Goal: Information Seeking & Learning: Learn about a topic

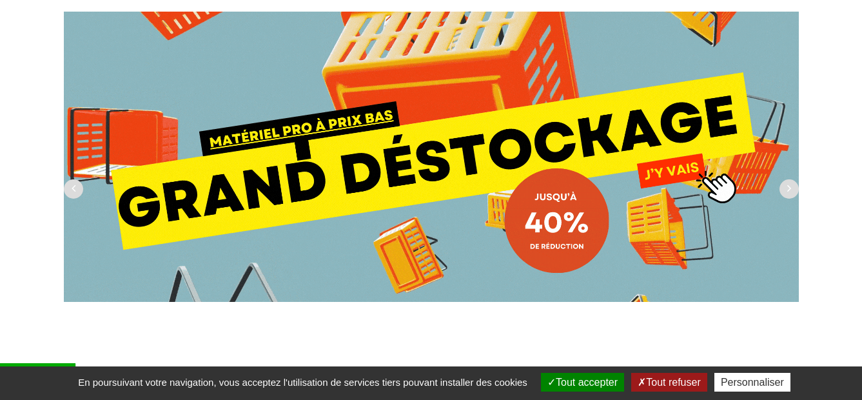
scroll to position [129, 0]
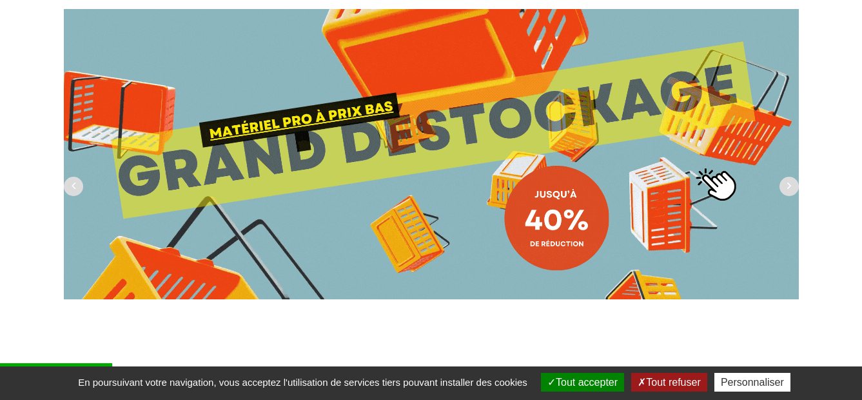
click at [320, 157] on img at bounding box center [431, 154] width 735 height 290
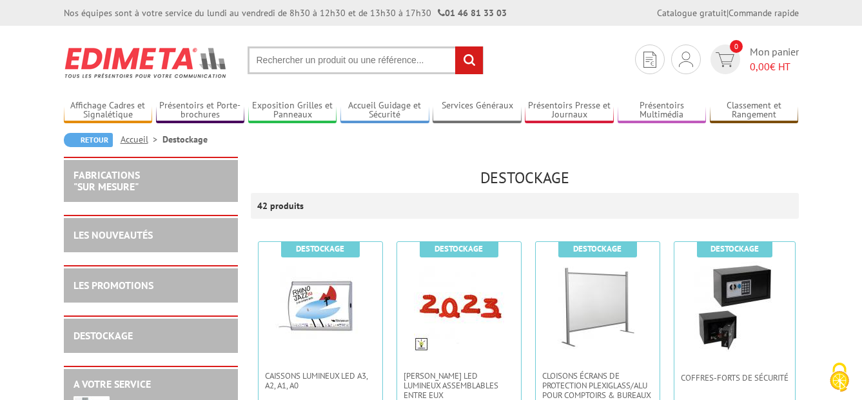
click at [300, 56] on input "text" at bounding box center [366, 60] width 236 height 28
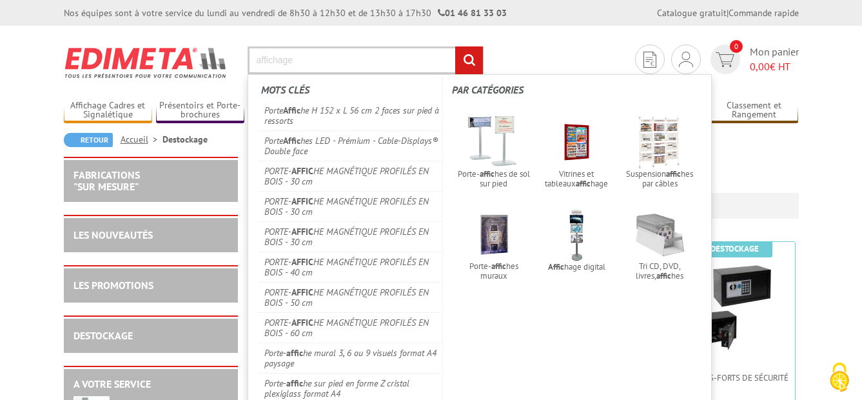
type input "affichage"
click at [455, 46] on input "rechercher" at bounding box center [469, 60] width 28 height 28
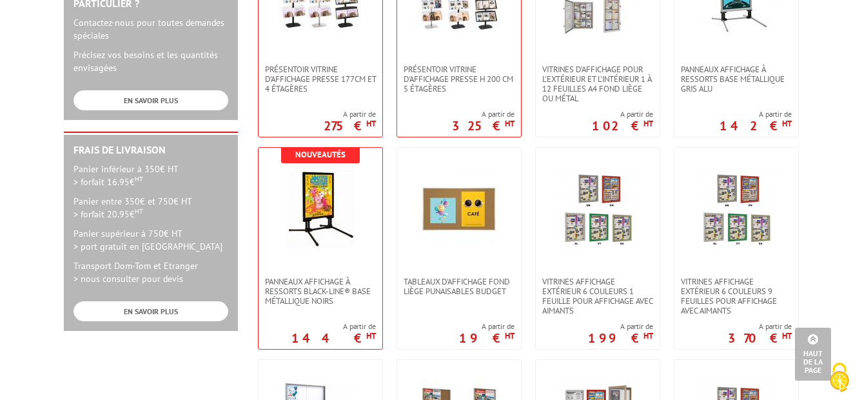
scroll to position [516, 0]
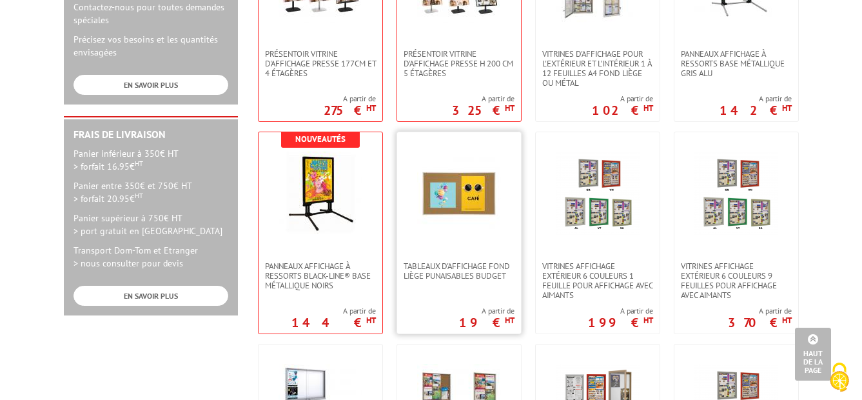
click at [448, 232] on img at bounding box center [459, 194] width 84 height 84
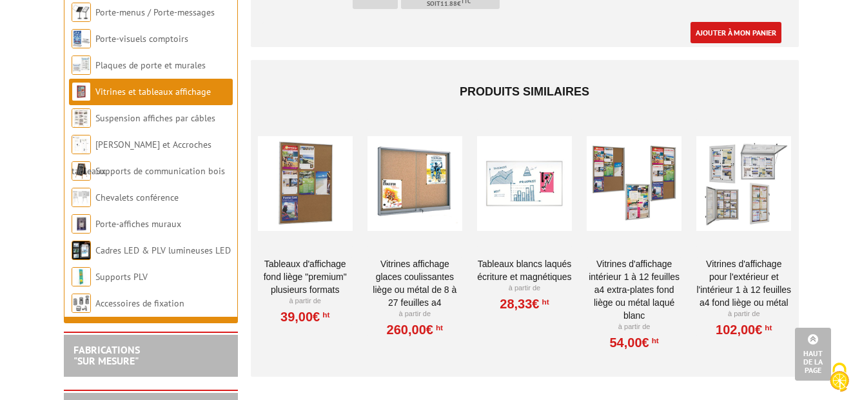
scroll to position [1097, 0]
